Goal: Contribute content: Contribute content

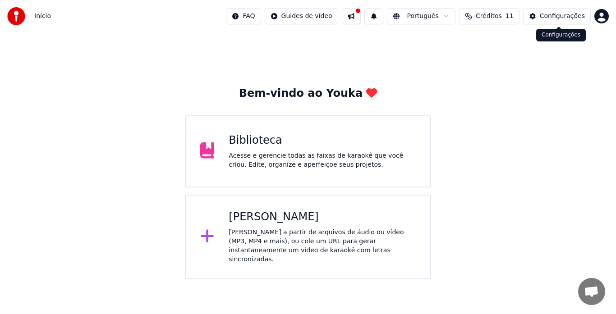
click at [555, 13] on div "Configurações" at bounding box center [562, 16] width 45 height 9
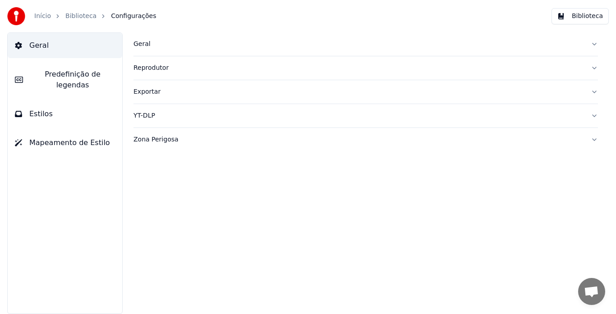
click at [37, 44] on span "Geral" at bounding box center [38, 45] width 19 height 11
click at [37, 15] on link "Início" at bounding box center [42, 16] width 17 height 9
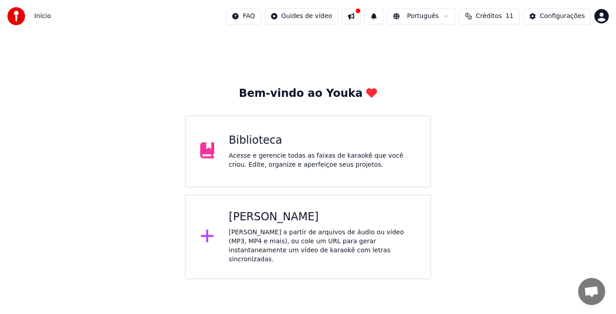
click at [263, 210] on div "[PERSON_NAME]" at bounding box center [322, 217] width 187 height 14
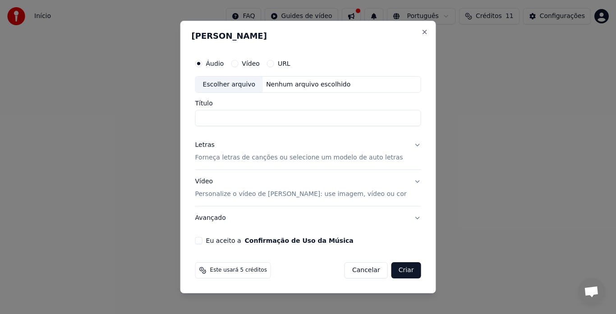
click at [227, 120] on input "Título" at bounding box center [308, 119] width 226 height 16
click at [256, 84] on div "Escolher arquivo" at bounding box center [229, 85] width 67 height 16
click at [300, 120] on input "**********" at bounding box center [308, 119] width 226 height 16
type input "**********"
click at [253, 159] on p "Forneça letras de canções ou selecione um modelo de auto letras" at bounding box center [299, 158] width 208 height 9
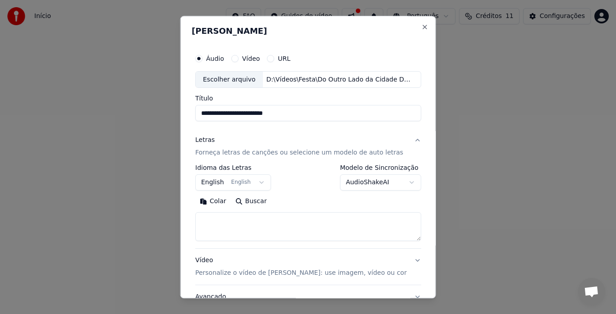
click at [261, 183] on button "English English" at bounding box center [233, 183] width 76 height 16
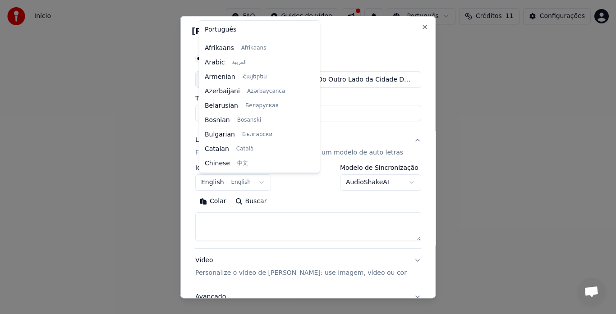
scroll to position [72, 0]
select select "**"
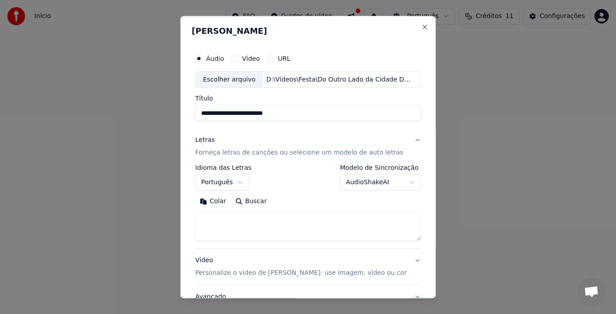
click at [228, 222] on textarea at bounding box center [308, 227] width 226 height 29
paste textarea "**********"
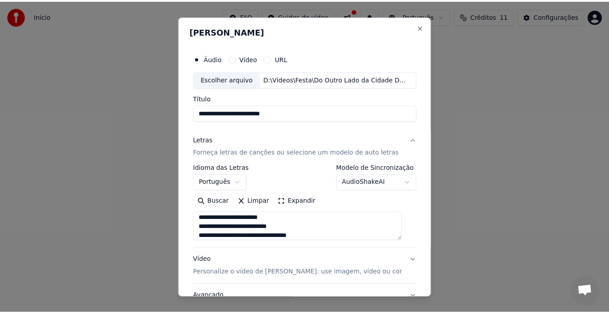
scroll to position [74, 0]
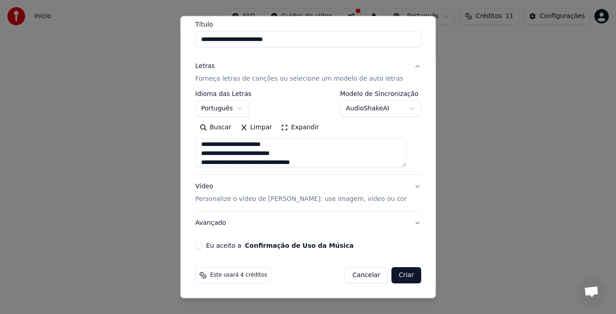
type textarea "**********"
click at [203, 244] on button "Eu aceito a Confirmação de Uso da Música" at bounding box center [198, 246] width 7 height 7
click at [392, 274] on button "Criar" at bounding box center [407, 276] width 30 height 16
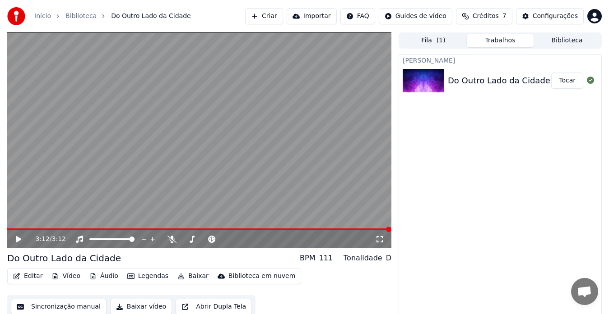
click at [14, 240] on icon at bounding box center [24, 239] width 21 height 7
click at [36, 276] on button "Editar" at bounding box center [27, 276] width 37 height 13
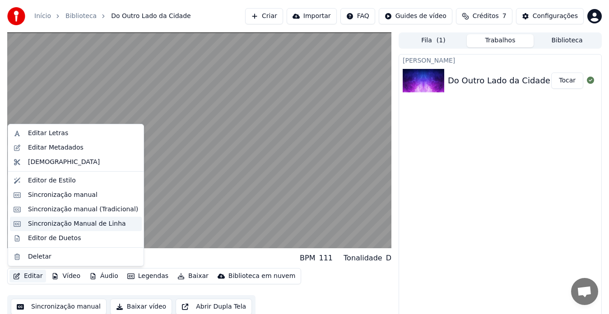
click at [84, 224] on div "Sincronização Manual de Linha" at bounding box center [77, 224] width 98 height 9
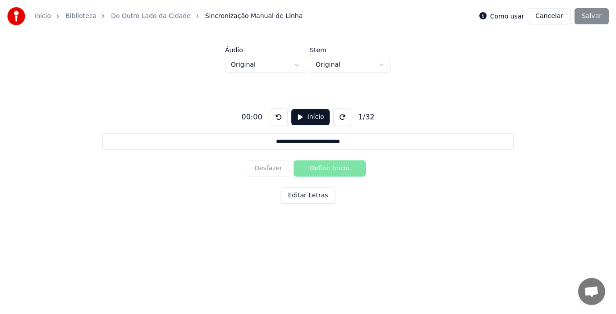
click at [298, 116] on button "Início" at bounding box center [310, 117] width 38 height 16
click at [320, 168] on button "Definir Início" at bounding box center [330, 169] width 72 height 16
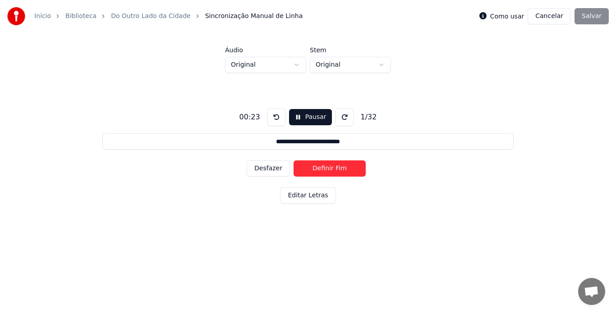
click at [320, 168] on button "Definir Fim" at bounding box center [330, 169] width 72 height 16
click at [320, 168] on button "Definir Início" at bounding box center [330, 169] width 72 height 16
click at [320, 168] on button "Definir Fim" at bounding box center [330, 169] width 72 height 16
click at [320, 168] on button "Definir Início" at bounding box center [330, 169] width 72 height 16
click at [320, 168] on button "Definir Fim" at bounding box center [330, 169] width 72 height 16
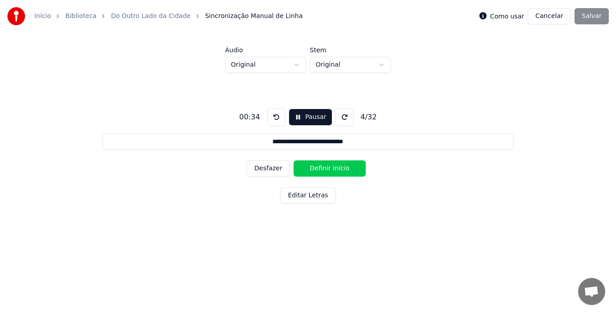
click at [315, 169] on button "Definir Início" at bounding box center [330, 169] width 72 height 16
click at [315, 169] on button "Definir Fim" at bounding box center [330, 169] width 72 height 16
click at [315, 169] on button "Definir Início" at bounding box center [330, 169] width 72 height 16
click at [315, 169] on button "Definir Fim" at bounding box center [330, 169] width 72 height 16
click at [315, 169] on button "Definir Início" at bounding box center [330, 169] width 72 height 16
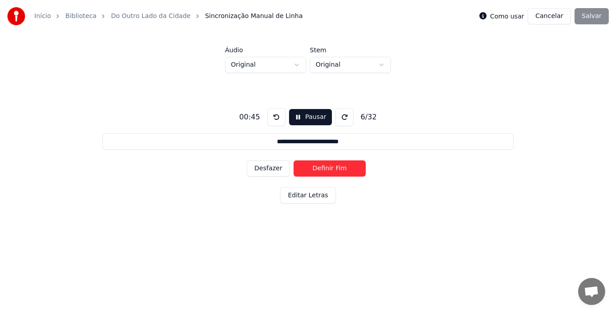
click at [319, 168] on button "Definir Fim" at bounding box center [330, 169] width 72 height 16
click at [320, 168] on button "Definir Início" at bounding box center [330, 169] width 72 height 16
click at [320, 168] on button "Definir Fim" at bounding box center [330, 169] width 72 height 16
click at [320, 168] on button "Definir Início" at bounding box center [330, 169] width 72 height 16
click at [320, 168] on button "Definir Fim" at bounding box center [330, 169] width 72 height 16
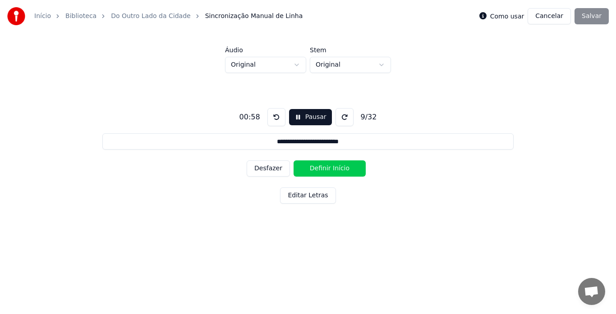
click at [320, 168] on button "Definir Início" at bounding box center [330, 169] width 72 height 16
click at [320, 168] on button "Definir Fim" at bounding box center [330, 169] width 72 height 16
click at [320, 168] on button "Definir Início" at bounding box center [330, 169] width 72 height 16
click at [320, 168] on button "Definir Fim" at bounding box center [330, 169] width 72 height 16
click at [320, 167] on button "Definir Início" at bounding box center [330, 169] width 72 height 16
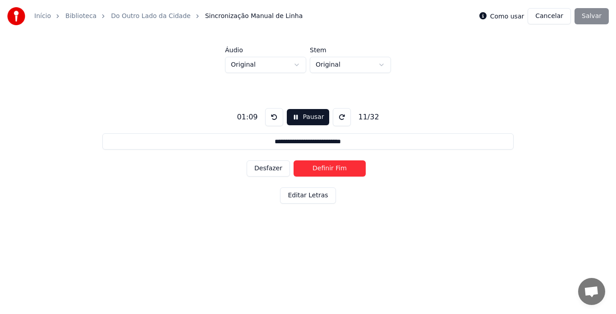
click at [320, 167] on button "Definir Fim" at bounding box center [330, 169] width 72 height 16
click at [320, 167] on button "Definir Início" at bounding box center [330, 169] width 72 height 16
click at [320, 167] on button "Definir Fim" at bounding box center [330, 169] width 72 height 16
click at [320, 167] on button "Definir Início" at bounding box center [330, 169] width 72 height 16
click at [320, 167] on button "Definir Fim" at bounding box center [330, 169] width 72 height 16
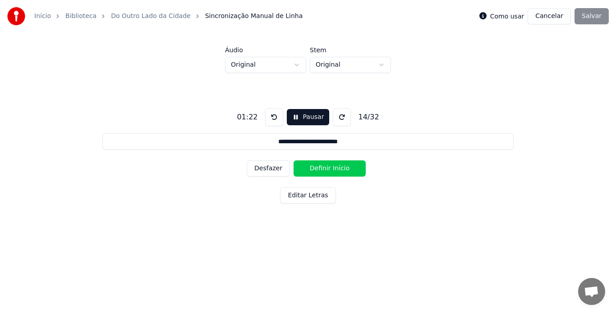
click at [320, 167] on button "Definir Início" at bounding box center [330, 169] width 72 height 16
click at [320, 167] on button "Definir Fim" at bounding box center [330, 169] width 72 height 16
click at [320, 167] on button "Definir Início" at bounding box center [330, 169] width 72 height 16
click at [320, 167] on button "Definir Fim" at bounding box center [330, 169] width 72 height 16
click at [320, 167] on button "Definir Início" at bounding box center [330, 169] width 72 height 16
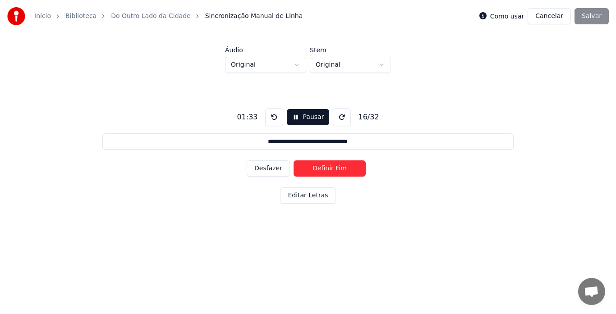
click at [320, 166] on button "Definir Fim" at bounding box center [330, 169] width 72 height 16
click at [316, 169] on button "Definir Início" at bounding box center [330, 169] width 72 height 16
click at [316, 170] on button "Definir Fim" at bounding box center [330, 169] width 72 height 16
click at [317, 170] on button "Definir Início" at bounding box center [330, 169] width 72 height 16
click at [317, 170] on button "Definir Fim" at bounding box center [330, 169] width 72 height 16
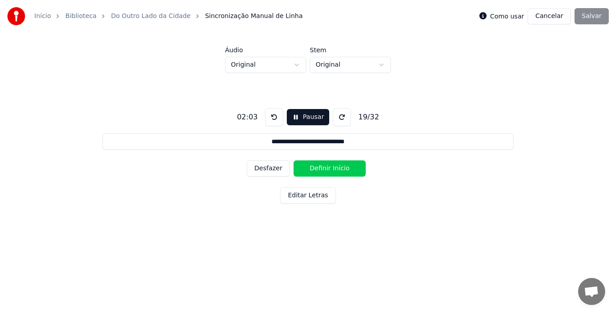
click at [317, 170] on button "Definir Início" at bounding box center [330, 169] width 72 height 16
click at [318, 171] on button "Definir Fim" at bounding box center [330, 169] width 72 height 16
click at [318, 171] on button "Definir Início" at bounding box center [330, 169] width 72 height 16
click at [318, 171] on button "Definir Fim" at bounding box center [330, 169] width 72 height 16
click at [318, 171] on button "Definir Início" at bounding box center [330, 169] width 72 height 16
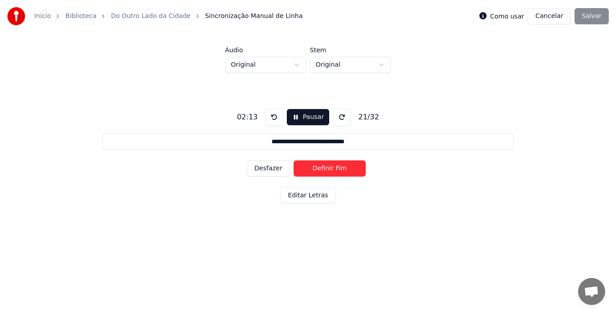
click at [318, 171] on button "Definir Fim" at bounding box center [330, 169] width 72 height 16
click at [319, 165] on button "Definir Início" at bounding box center [330, 169] width 72 height 16
click at [319, 165] on button "Definir Fim" at bounding box center [330, 169] width 72 height 16
click at [319, 170] on button "Definir Início" at bounding box center [330, 169] width 72 height 16
click at [319, 170] on button "Definir Fim" at bounding box center [330, 169] width 72 height 16
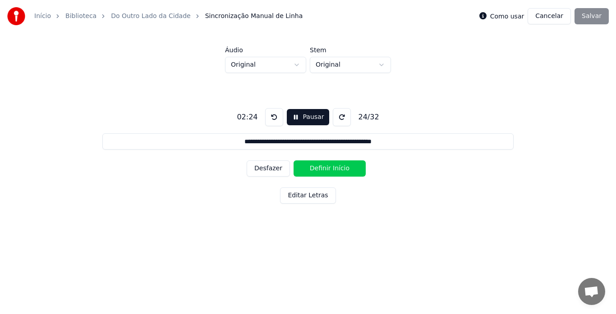
click at [319, 170] on button "Definir Início" at bounding box center [330, 169] width 72 height 16
click at [319, 170] on button "Definir Fim" at bounding box center [330, 169] width 72 height 16
click at [319, 170] on button "Definir Início" at bounding box center [330, 169] width 72 height 16
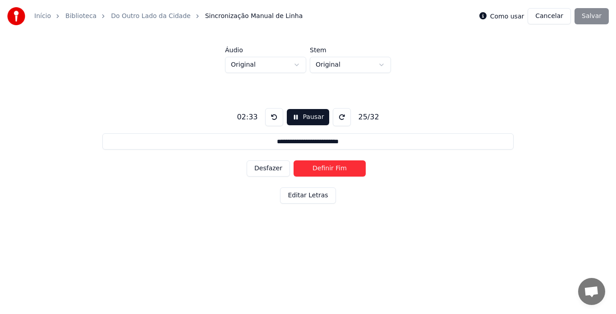
click at [319, 170] on button "Definir Fim" at bounding box center [330, 169] width 72 height 16
click at [319, 168] on button "Definir Início" at bounding box center [330, 169] width 72 height 16
click at [319, 168] on button "Definir Fim" at bounding box center [330, 169] width 72 height 16
click at [319, 168] on button "Definir Início" at bounding box center [330, 169] width 72 height 16
click at [319, 168] on button "Definir Fim" at bounding box center [330, 169] width 72 height 16
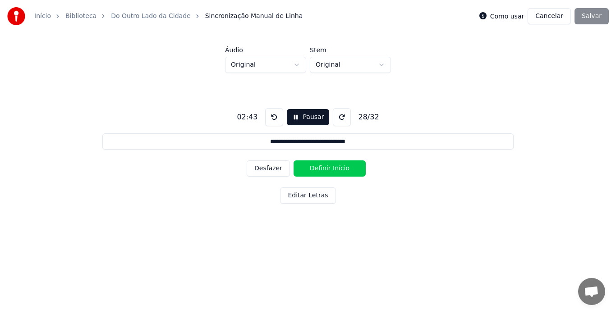
click at [319, 168] on button "Definir Início" at bounding box center [330, 169] width 72 height 16
click at [319, 168] on button "Definir Fim" at bounding box center [330, 169] width 72 height 16
click at [319, 168] on button "Definir Início" at bounding box center [330, 169] width 72 height 16
click at [319, 168] on button "Definir Fim" at bounding box center [330, 169] width 72 height 16
click at [319, 168] on button "Definir Início" at bounding box center [330, 169] width 72 height 16
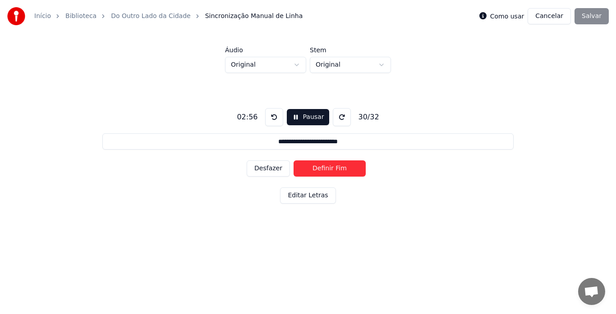
click at [319, 168] on button "Definir Fim" at bounding box center [330, 169] width 72 height 16
click at [319, 168] on button "Definir Início" at bounding box center [330, 169] width 72 height 16
click at [319, 168] on button "Definir Fim" at bounding box center [330, 169] width 72 height 16
type input "**********"
click at [319, 168] on button "Definir Início" at bounding box center [330, 169] width 72 height 16
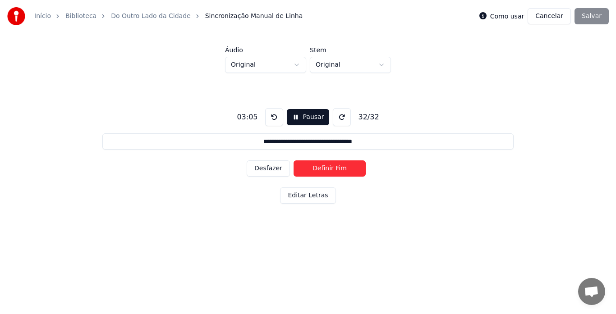
click at [319, 168] on button "Definir Fim" at bounding box center [330, 169] width 72 height 16
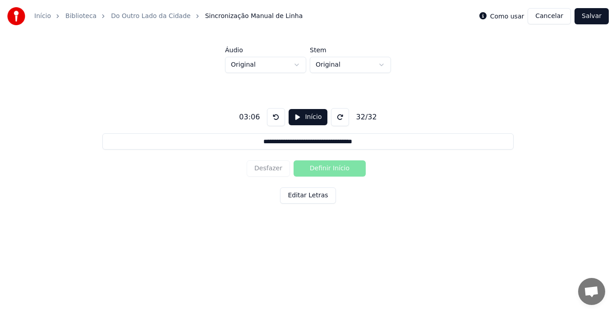
click at [593, 17] on button "Salvar" at bounding box center [592, 16] width 34 height 16
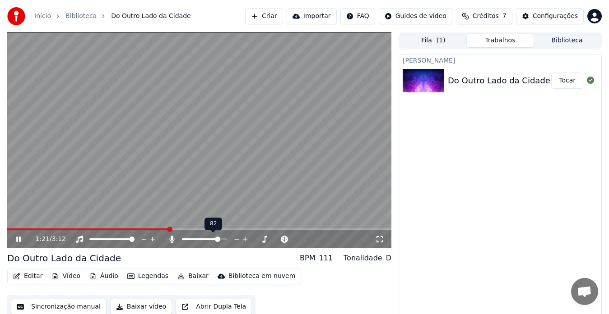
click at [219, 240] on span at bounding box center [204, 240] width 45 height 2
click at [182, 237] on span at bounding box center [184, 239] width 5 height 5
click at [186, 276] on button "Baixar" at bounding box center [193, 276] width 38 height 13
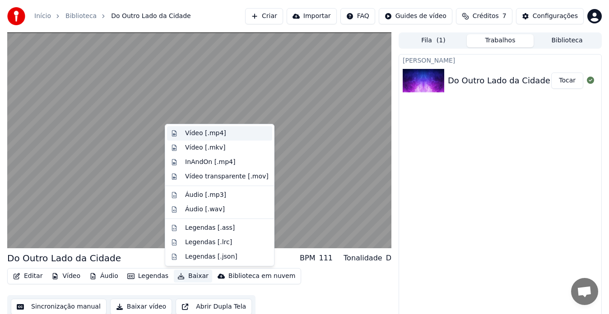
click at [198, 134] on div "Vídeo [.mp4]" at bounding box center [205, 133] width 41 height 9
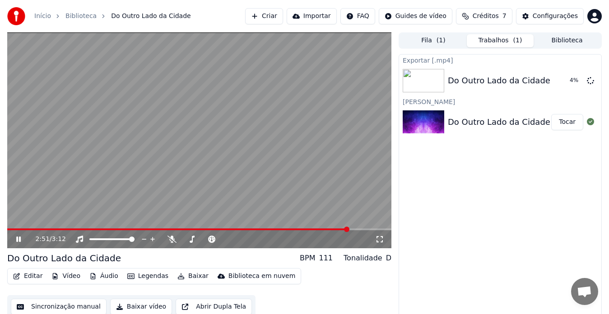
click at [19, 238] on icon at bounding box center [24, 239] width 21 height 7
